Goal: Check status: Check status

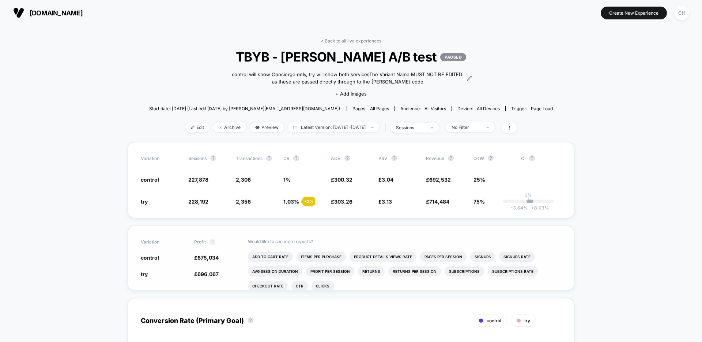
click at [215, 242] on button "?" at bounding box center [213, 241] width 6 height 6
click at [213, 241] on button "?" at bounding box center [213, 241] width 6 height 6
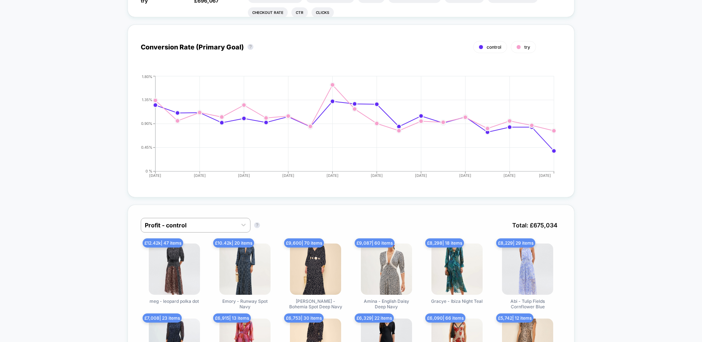
scroll to position [389, 0]
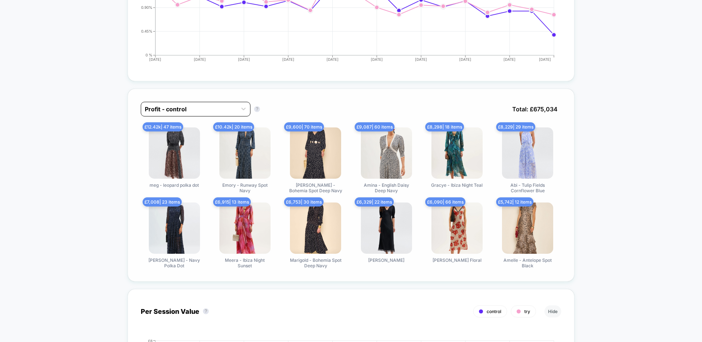
click at [235, 102] on div "Profit - control" at bounding box center [196, 109] width 110 height 15
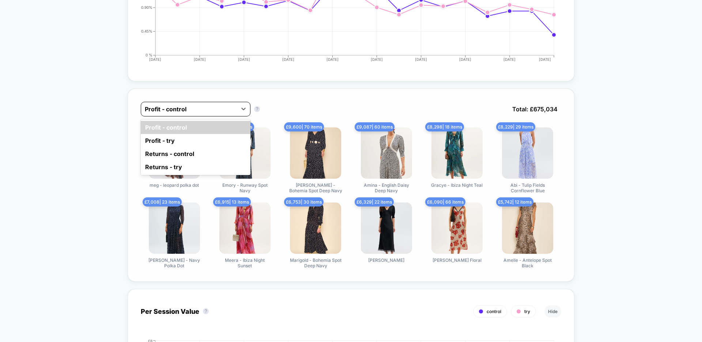
click at [232, 106] on div at bounding box center [189, 109] width 88 height 9
click at [235, 108] on div "Profit - control" at bounding box center [189, 109] width 96 height 12
click at [176, 142] on div "Profit - try" at bounding box center [196, 140] width 110 height 13
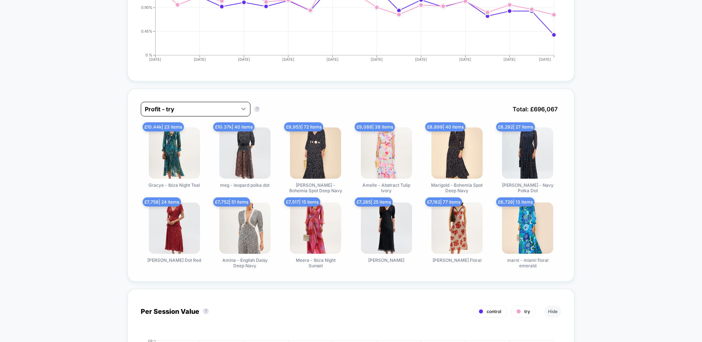
click at [241, 109] on icon at bounding box center [243, 108] width 7 height 7
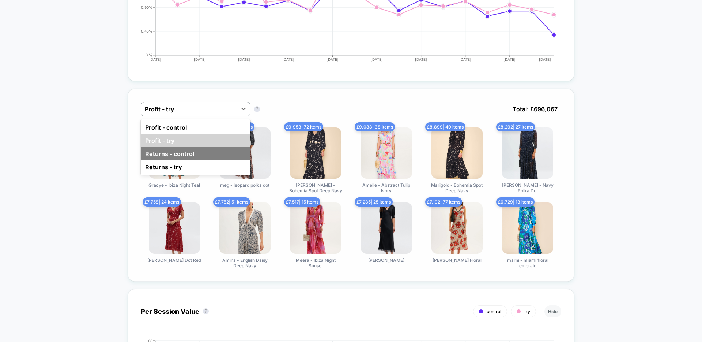
click at [177, 157] on div "Returns - control" at bounding box center [196, 153] width 110 height 13
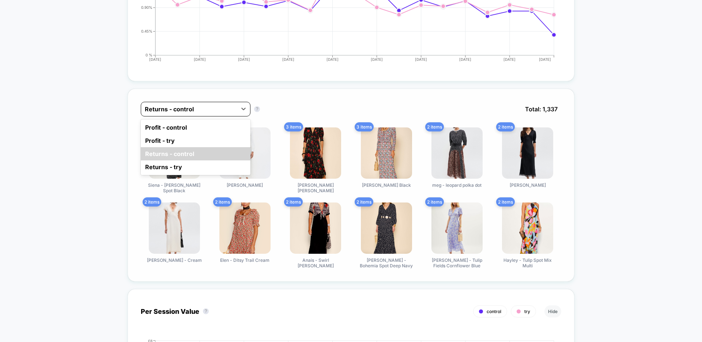
click at [228, 109] on div at bounding box center [189, 109] width 88 height 9
click at [173, 166] on div "Returns - try" at bounding box center [196, 166] width 110 height 13
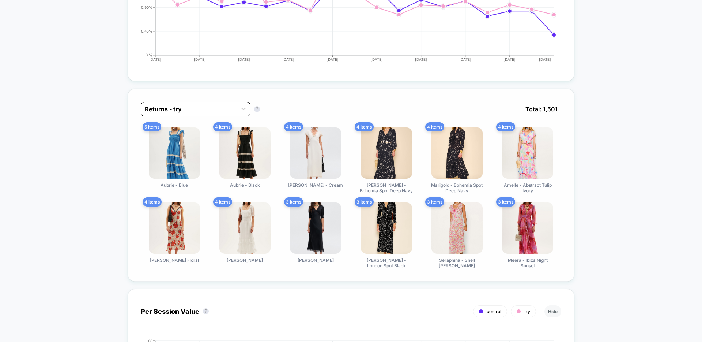
click at [230, 109] on div at bounding box center [189, 109] width 88 height 9
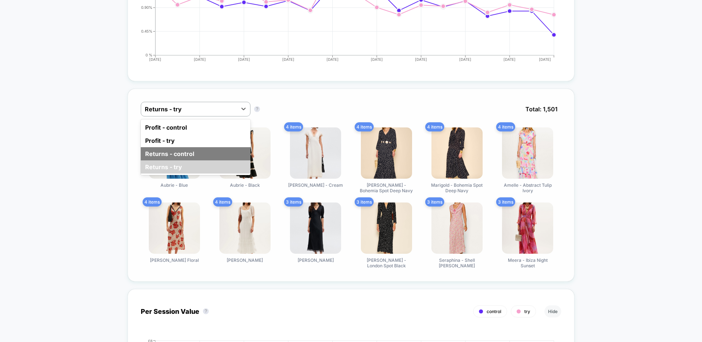
click at [169, 150] on div "Returns - control" at bounding box center [196, 153] width 110 height 13
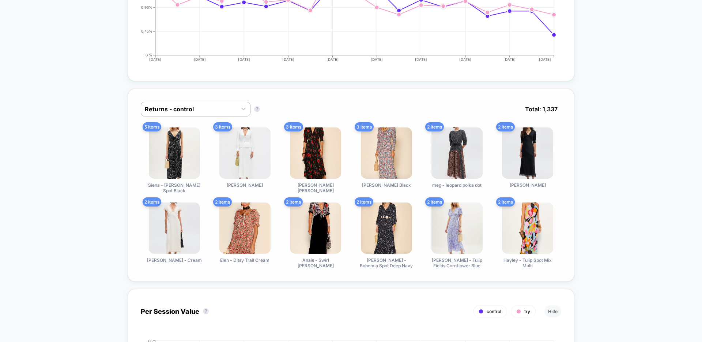
click at [202, 119] on div "Returns - control Returns - control ? Total: 1,337" at bounding box center [351, 115] width 421 height 26
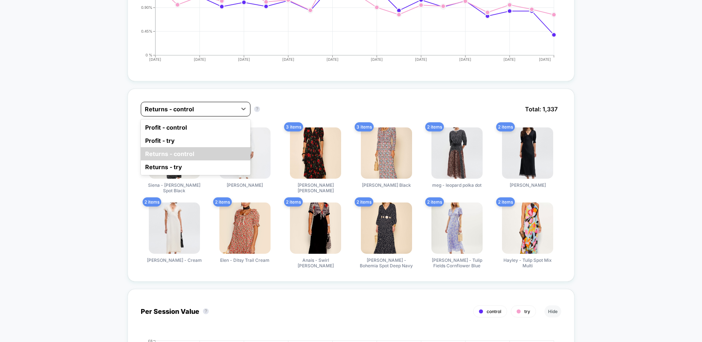
click at [203, 113] on div "Returns - control" at bounding box center [189, 109] width 96 height 12
click at [167, 129] on div "Profit - control" at bounding box center [196, 127] width 110 height 13
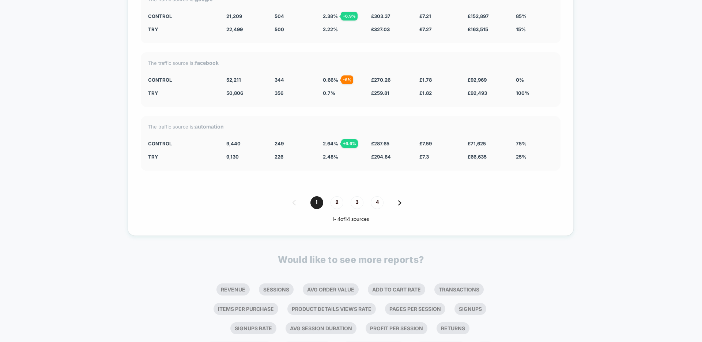
scroll to position [1424, 0]
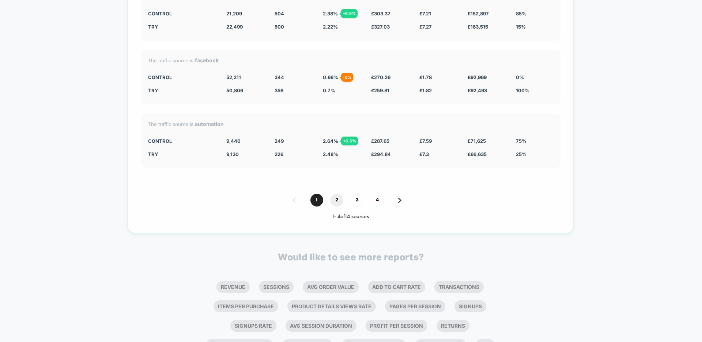
click at [333, 200] on span "2" at bounding box center [337, 199] width 13 height 13
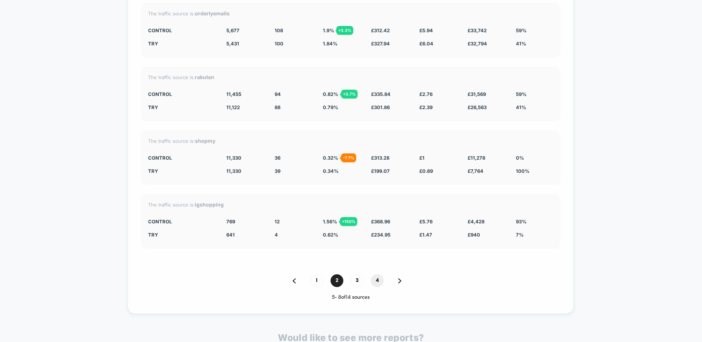
scroll to position [1353, 0]
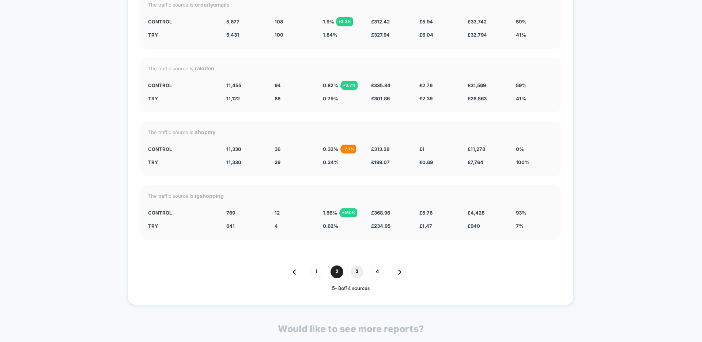
click at [353, 274] on span "3" at bounding box center [357, 271] width 13 height 13
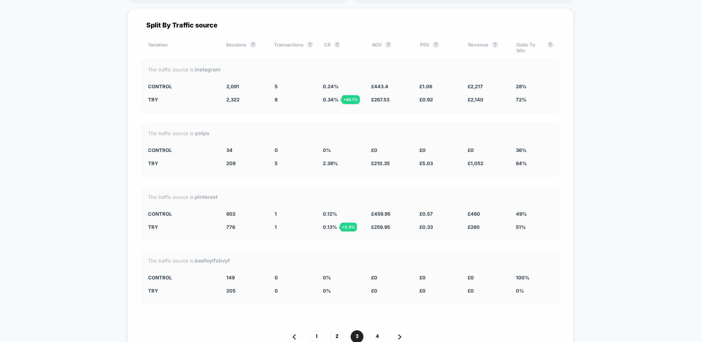
scroll to position [1289, 0]
click at [321, 301] on span "1" at bounding box center [316, 334] width 13 height 13
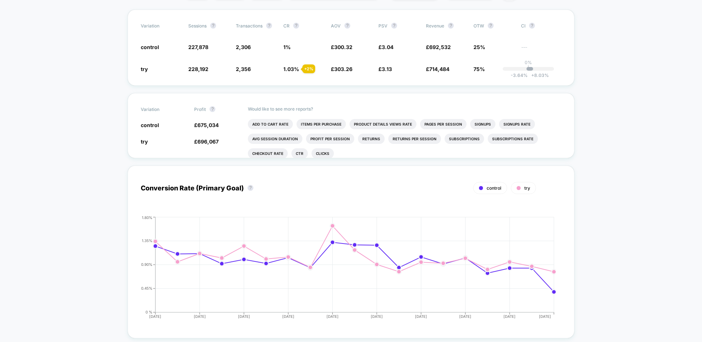
scroll to position [0, 0]
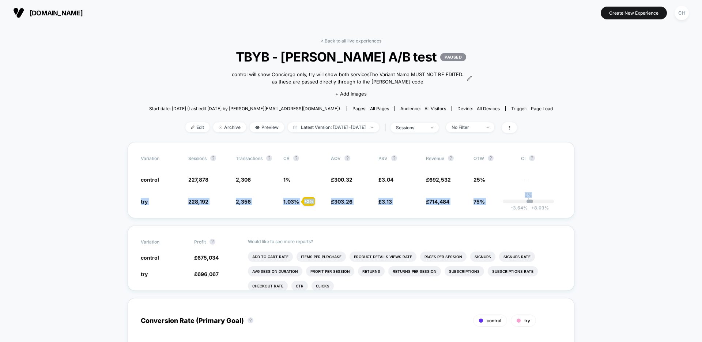
drag, startPoint x: 131, startPoint y: 200, endPoint x: 578, endPoint y: 207, distance: 446.9
click at [350, 127] on span "Latest Version: Aug 11, 2025 - Sep 10, 2025" at bounding box center [333, 127] width 91 height 10
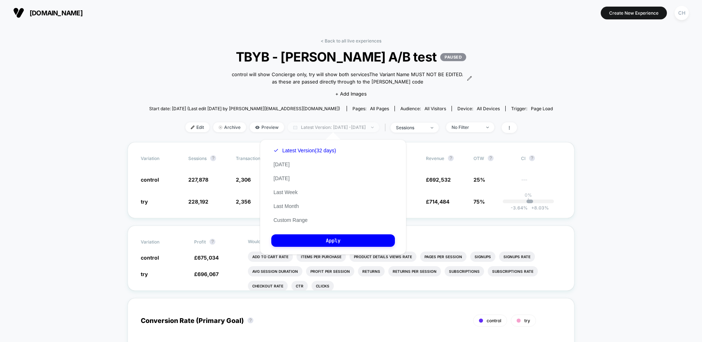
click at [323, 126] on span "Latest Version: Aug 11, 2025 - Sep 10, 2025" at bounding box center [333, 127] width 91 height 10
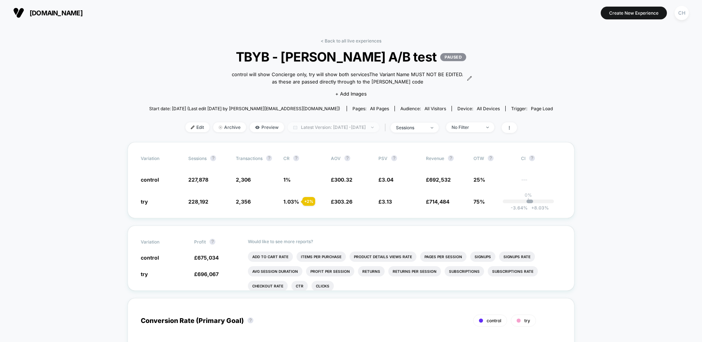
click at [324, 126] on span "Latest Version: Aug 11, 2025 - Sep 10, 2025" at bounding box center [333, 127] width 91 height 10
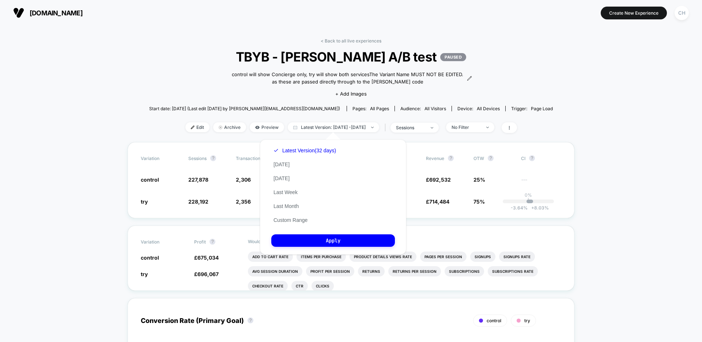
click at [289, 209] on div "Latest Version (32 days) Today Yesterday Last Week Last Month Custom Range" at bounding box center [304, 184] width 67 height 83
click at [290, 208] on button "Last Month" at bounding box center [286, 206] width 30 height 7
click at [334, 240] on button "Apply" at bounding box center [333, 240] width 124 height 12
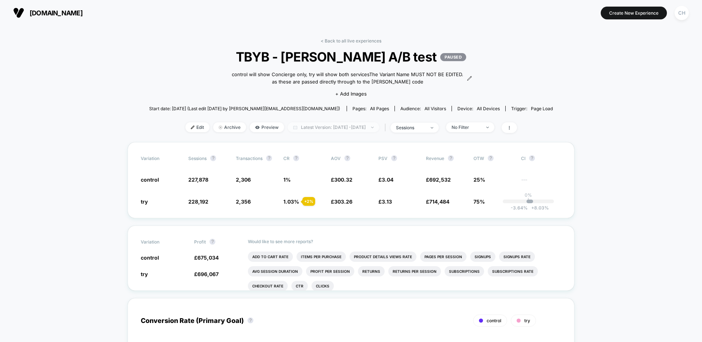
click at [337, 127] on span "Latest Version: [DATE] - [DATE]" at bounding box center [333, 127] width 91 height 10
select select "*"
select select "****"
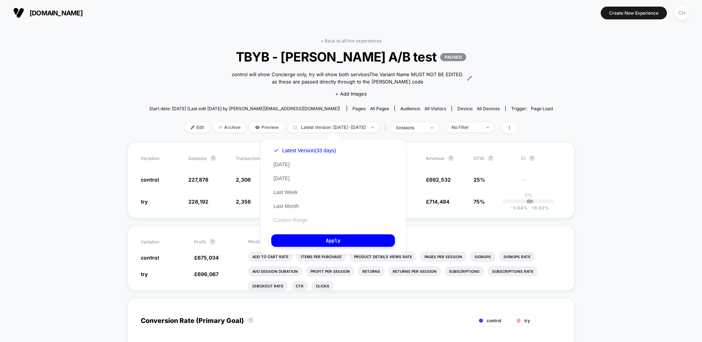
click at [287, 218] on button "Custom Range" at bounding box center [290, 219] width 38 height 7
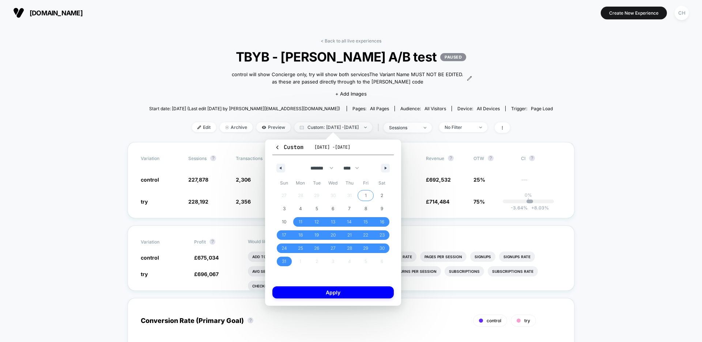
click at [365, 195] on span "1" at bounding box center [366, 195] width 2 height 13
click at [367, 195] on span "1" at bounding box center [366, 196] width 16 height 10
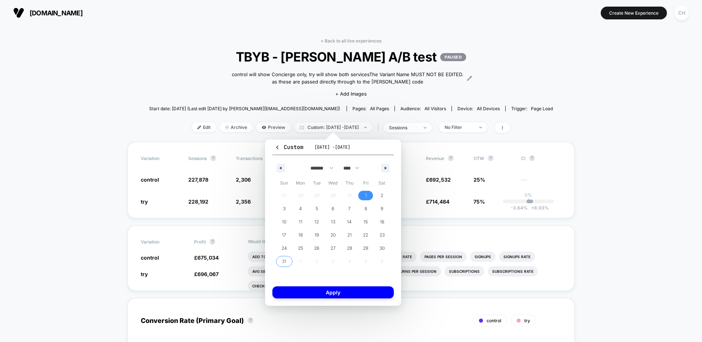
click at [280, 260] on span "31" at bounding box center [284, 261] width 16 height 10
click at [362, 195] on span "1" at bounding box center [366, 196] width 16 height 10
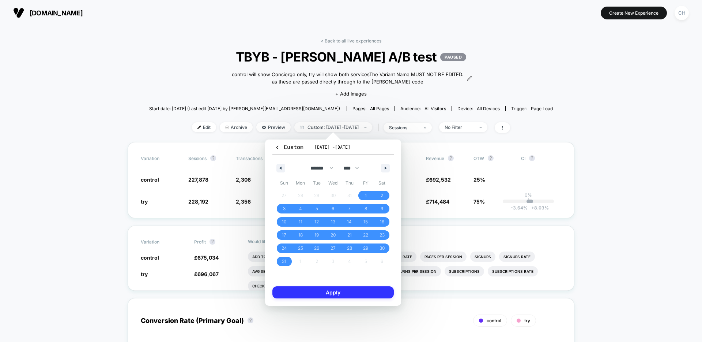
click at [334, 293] on button "Apply" at bounding box center [332, 292] width 121 height 12
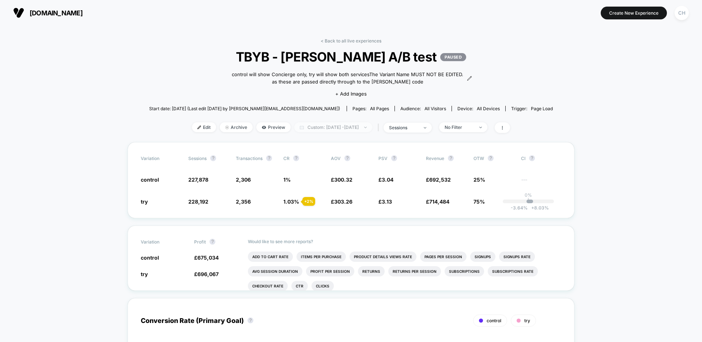
click at [353, 128] on span "Custom: [DATE] - [DATE]" at bounding box center [333, 127] width 78 height 10
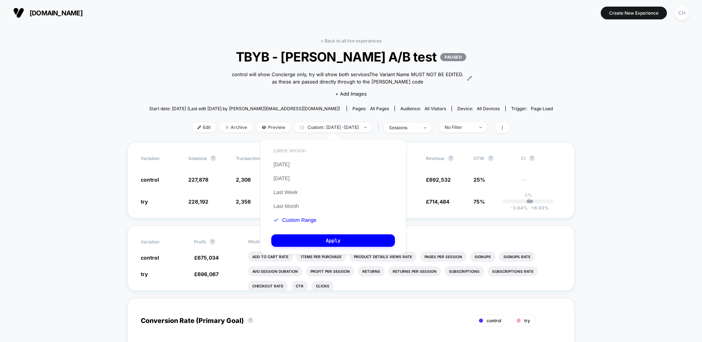
click at [297, 148] on button "Latest Version" at bounding box center [289, 150] width 37 height 7
click at [336, 240] on button "Apply" at bounding box center [333, 240] width 124 height 12
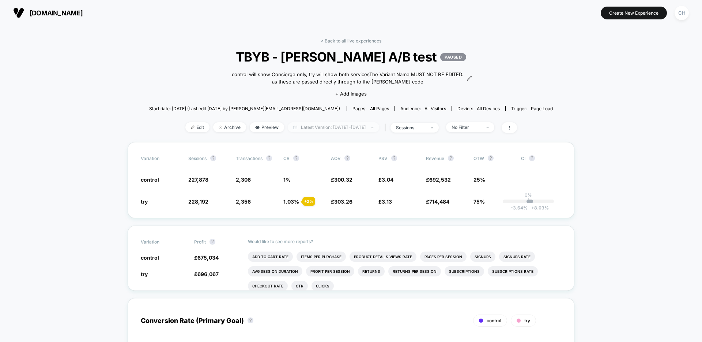
click at [335, 127] on span "Latest Version: [DATE] - [DATE]" at bounding box center [333, 127] width 91 height 10
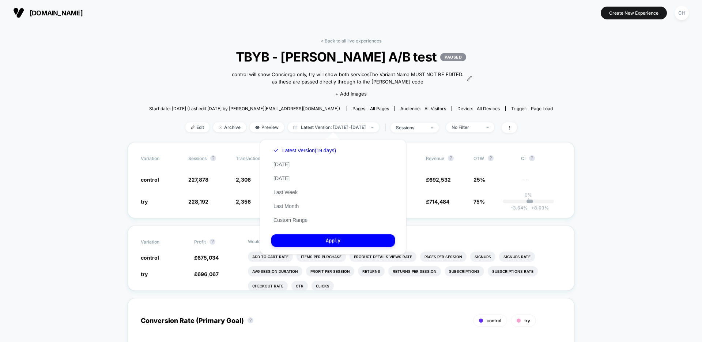
click at [161, 95] on div "< Back to all live experiences TBYB - [PERSON_NAME] A/B test PAUSED control wil…" at bounding box center [351, 90] width 404 height 104
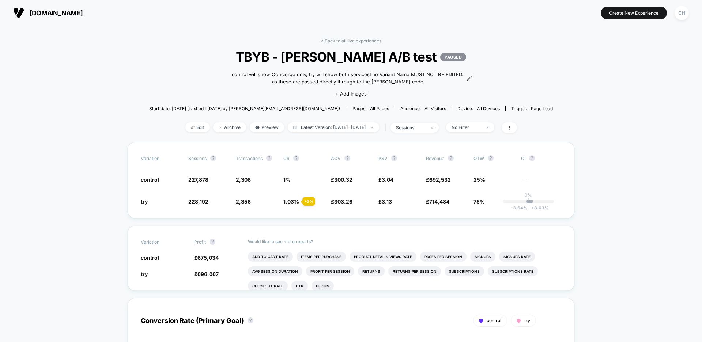
click at [187, 52] on span "TBYB - [PERSON_NAME] A/B test PAUSED" at bounding box center [350, 56] width 363 height 15
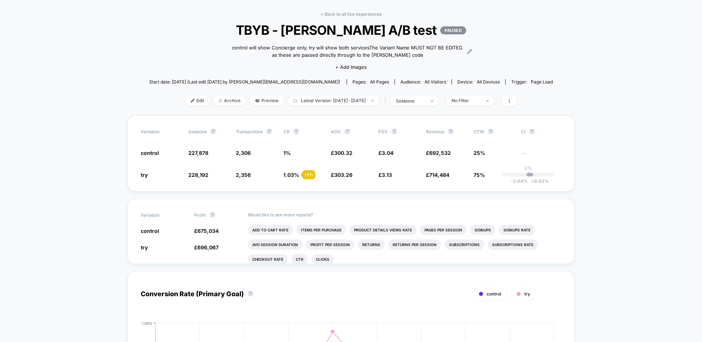
scroll to position [26, 0]
